Goal: Information Seeking & Learning: Learn about a topic

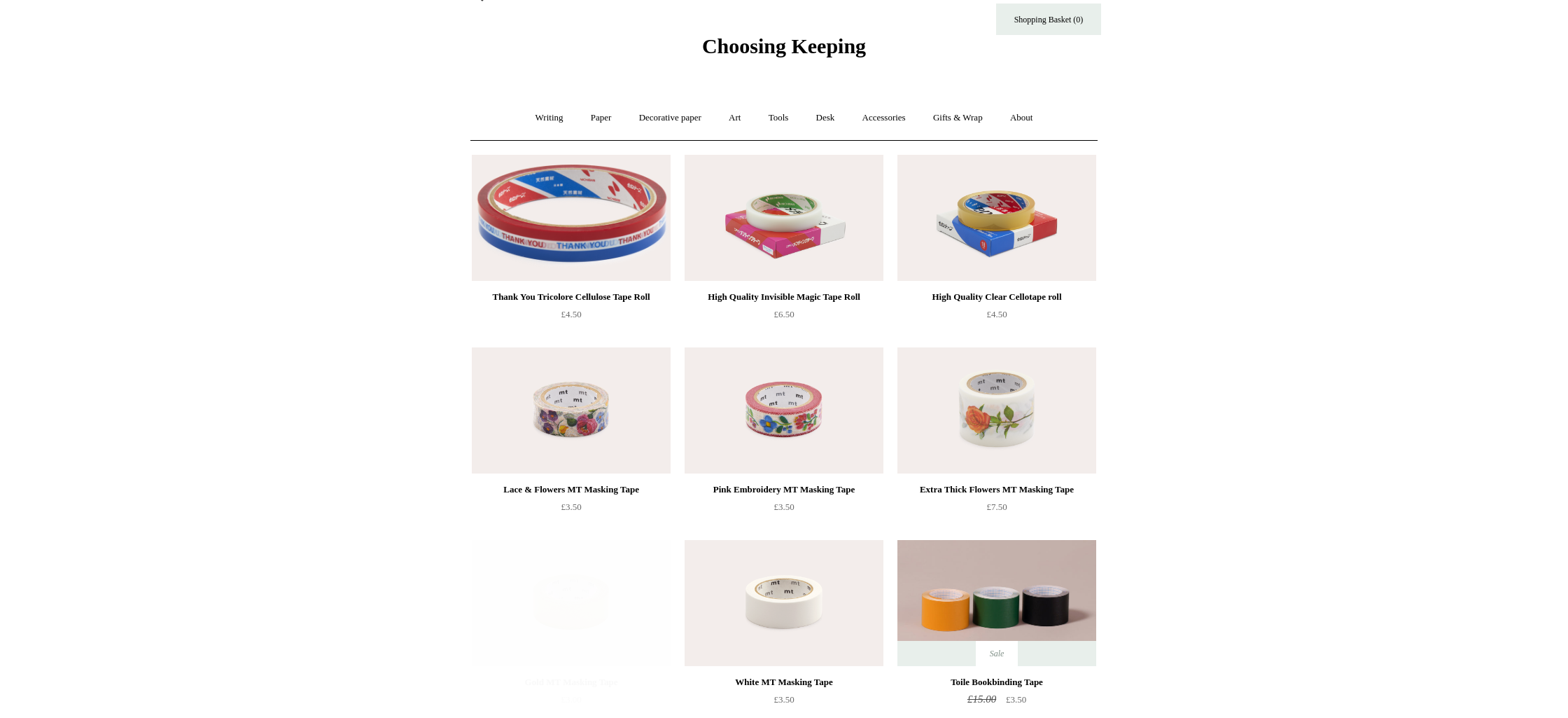
scroll to position [28, 0]
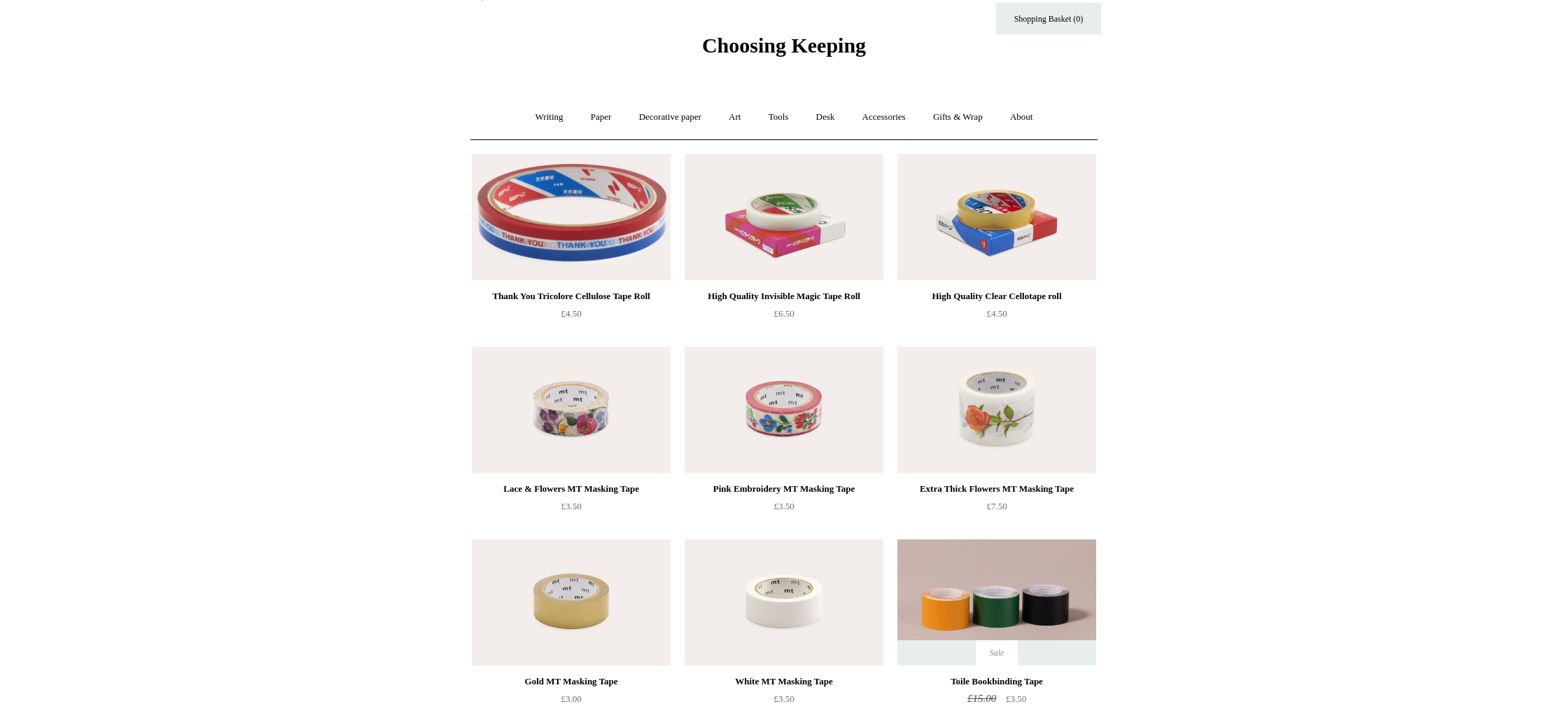
click at [785, 236] on img at bounding box center [784, 217] width 199 height 126
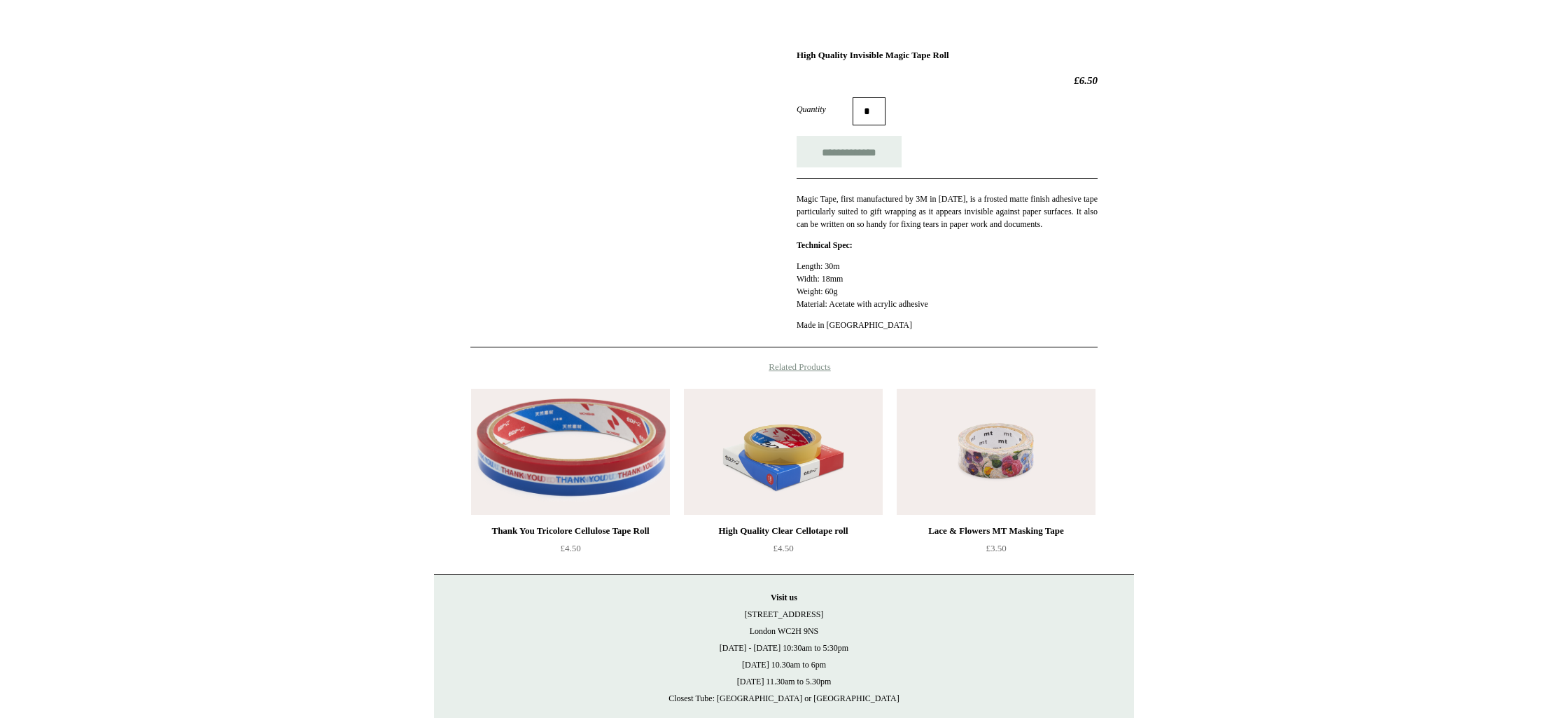
scroll to position [170, 0]
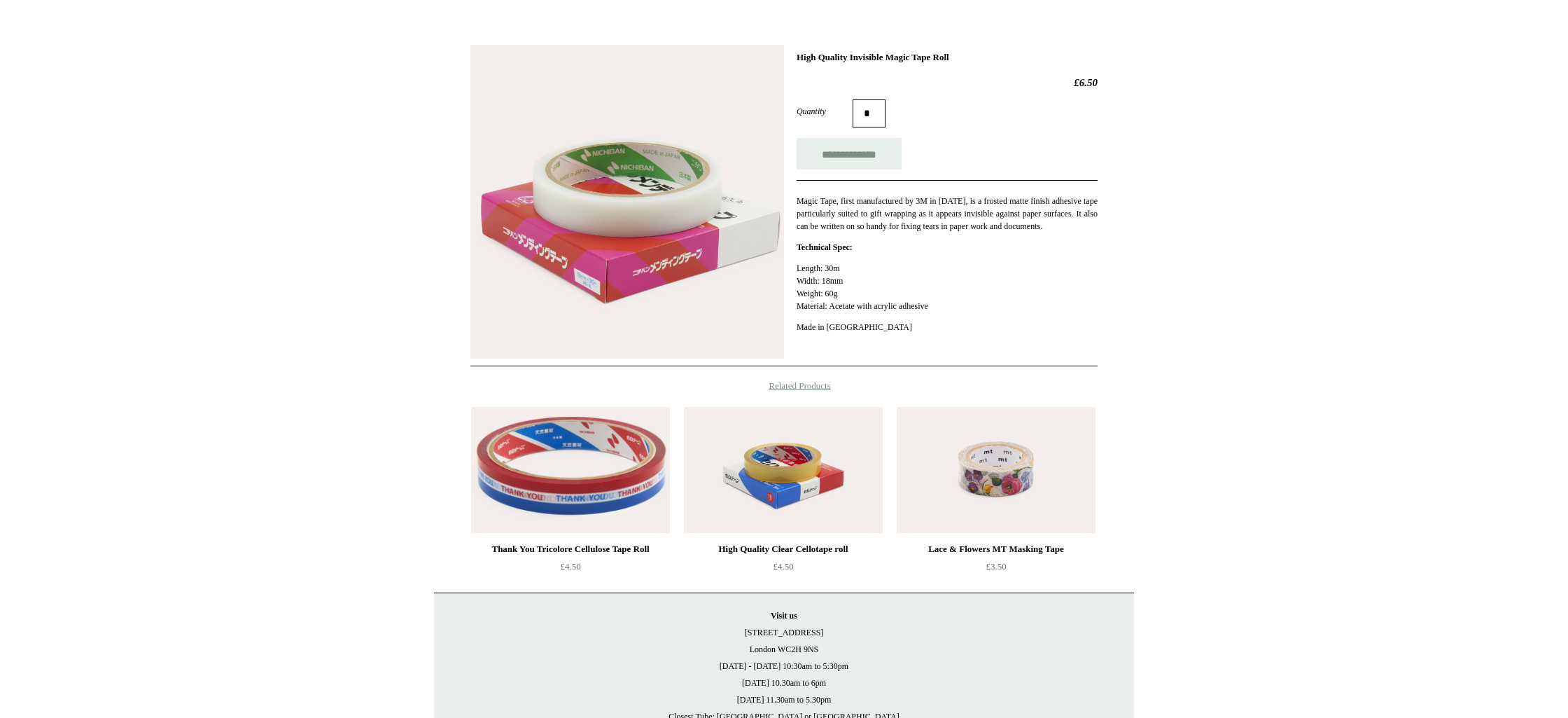
click at [765, 449] on img at bounding box center [783, 470] width 199 height 126
